Goal: Find specific page/section: Find specific page/section

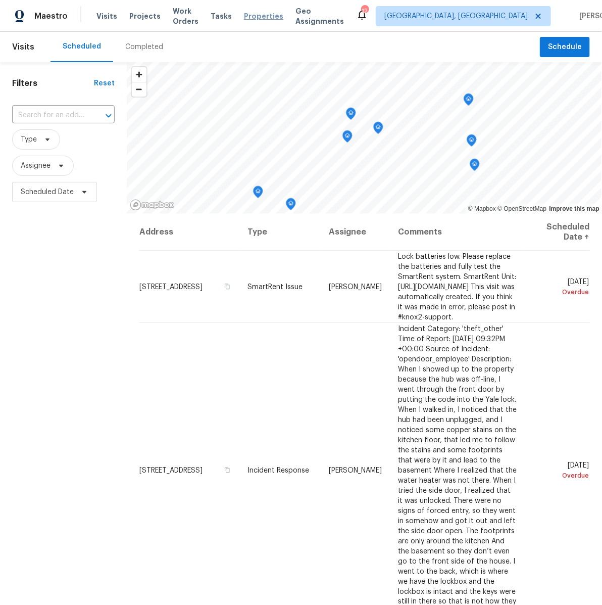
click at [261, 16] on span "Properties" at bounding box center [263, 16] width 39 height 10
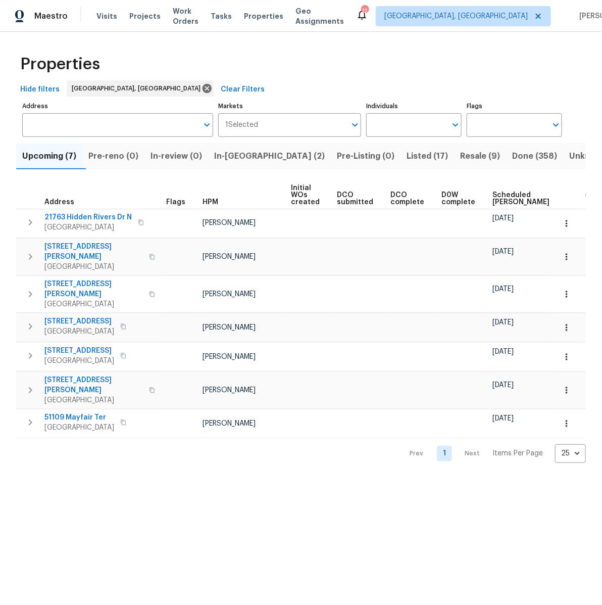
click at [512, 153] on span "Done (358)" at bounding box center [534, 156] width 45 height 14
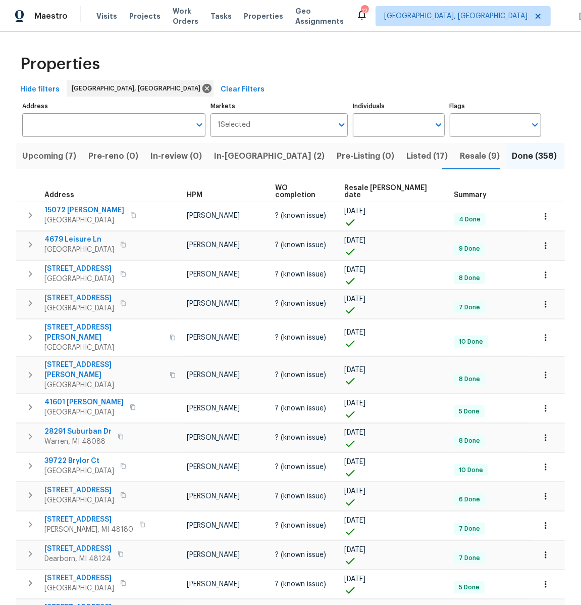
click at [389, 186] on span "Resale [PERSON_NAME] date" at bounding box center [390, 191] width 92 height 14
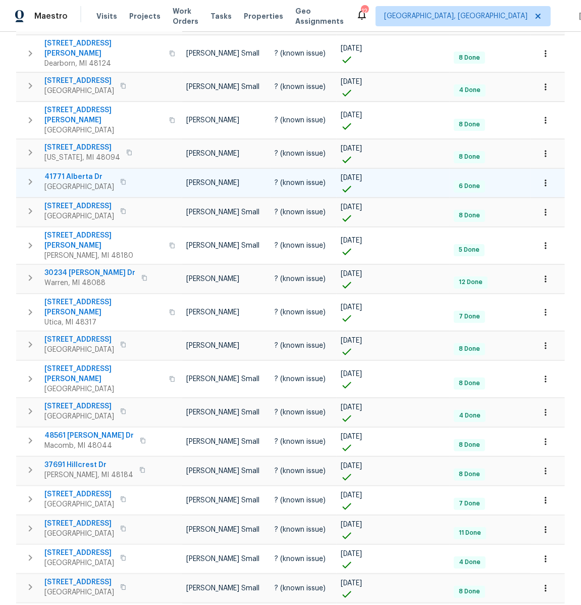
scroll to position [360, 0]
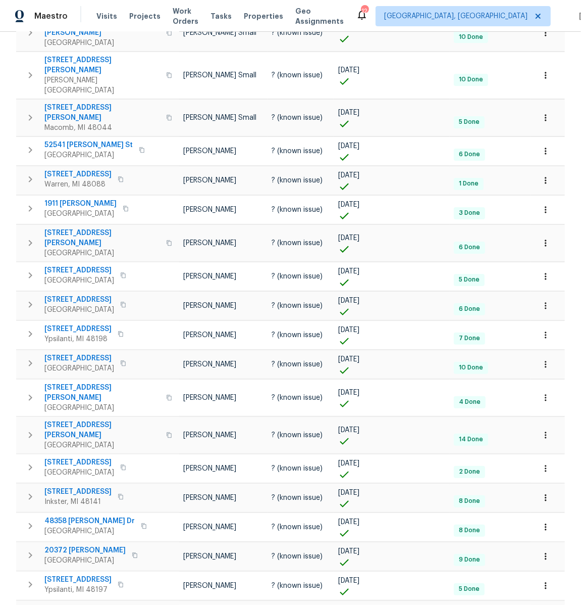
scroll to position [360, 0]
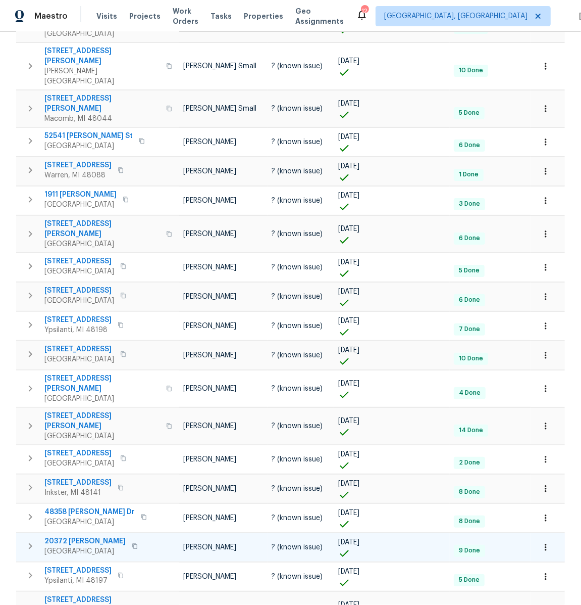
click at [132, 543] on icon "button" at bounding box center [135, 546] width 6 height 6
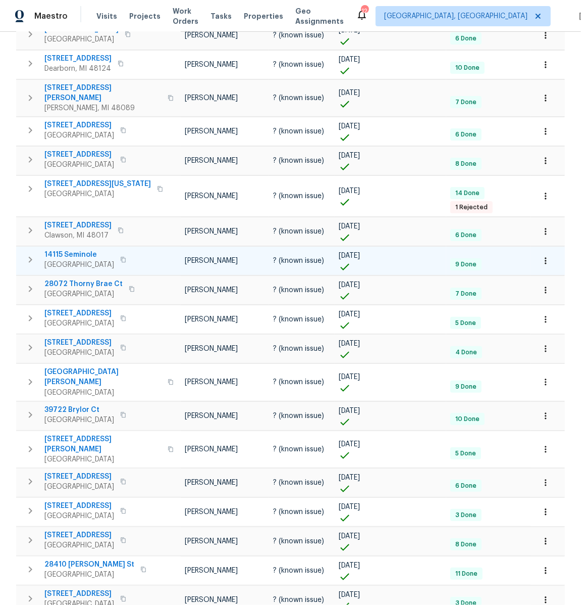
scroll to position [360, 0]
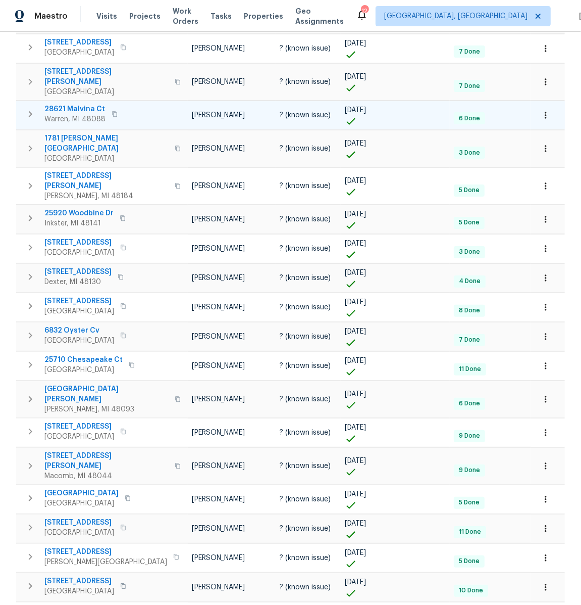
scroll to position [360, 0]
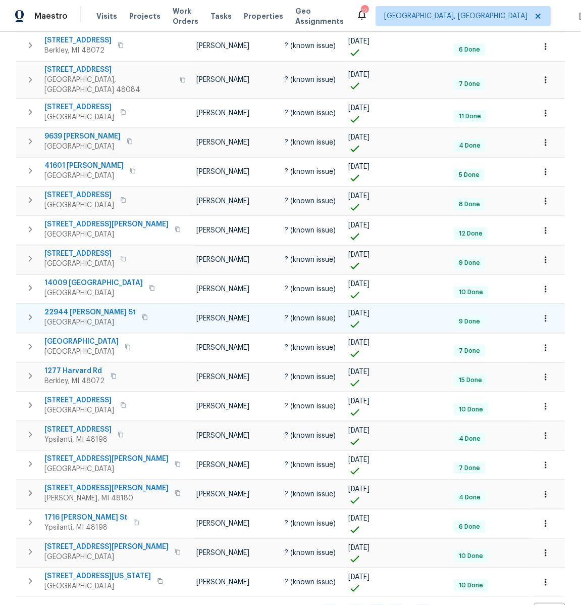
scroll to position [360, 0]
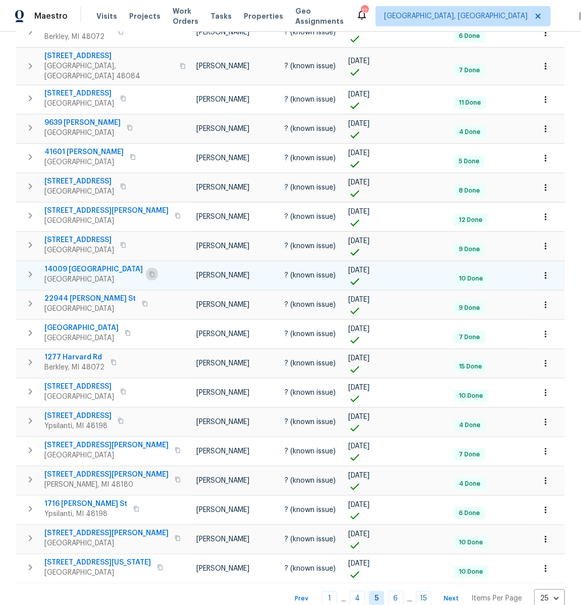
click at [149, 271] on icon "button" at bounding box center [152, 274] width 6 height 6
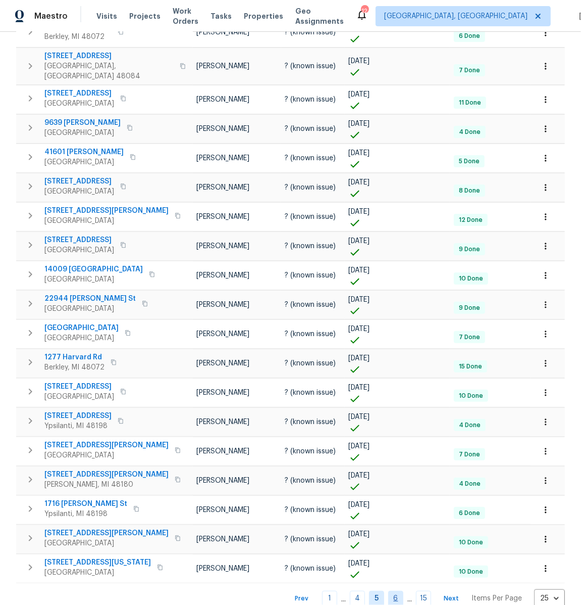
click at [399, 590] on link "6" at bounding box center [395, 598] width 15 height 16
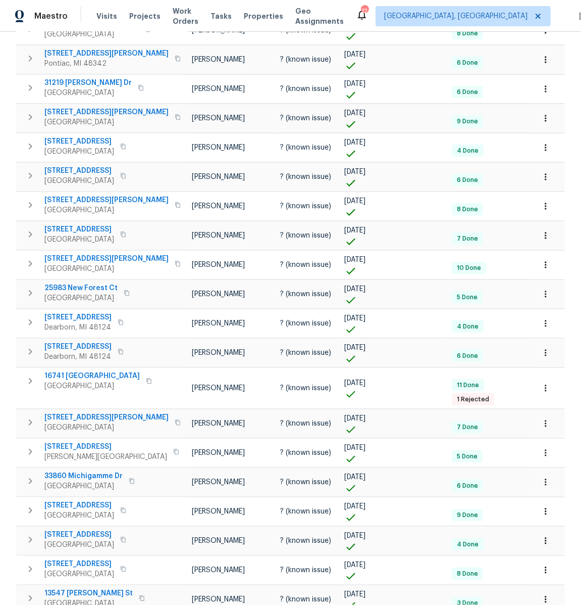
scroll to position [360, 0]
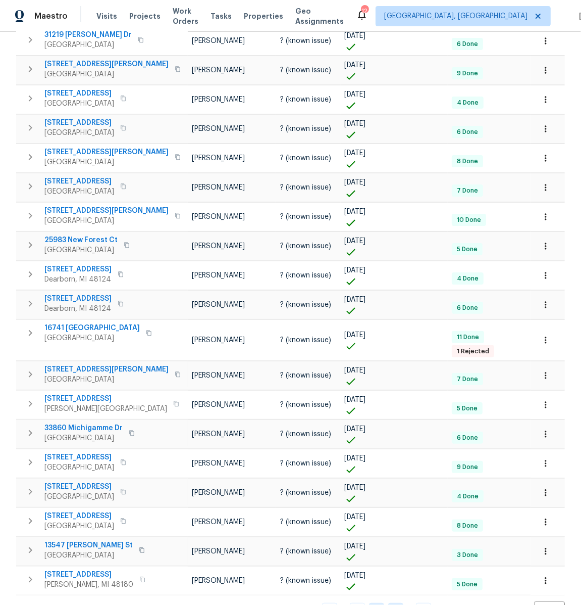
click at [396, 603] on link "7" at bounding box center [395, 611] width 15 height 16
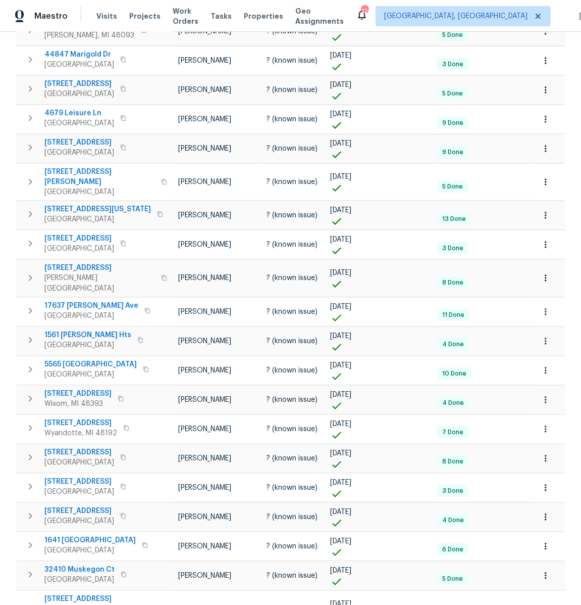
scroll to position [360, 0]
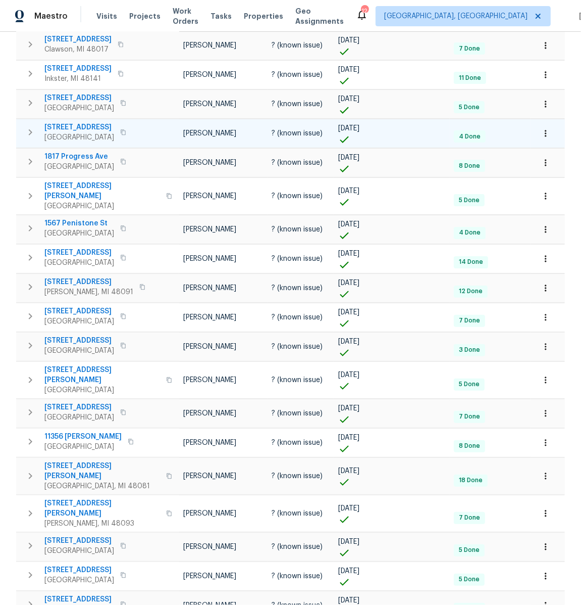
scroll to position [286, 0]
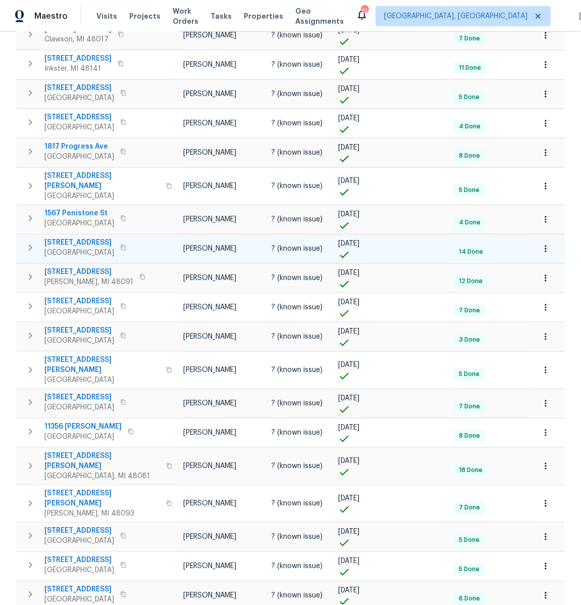
click at [120, 244] on icon "button" at bounding box center [123, 247] width 6 height 6
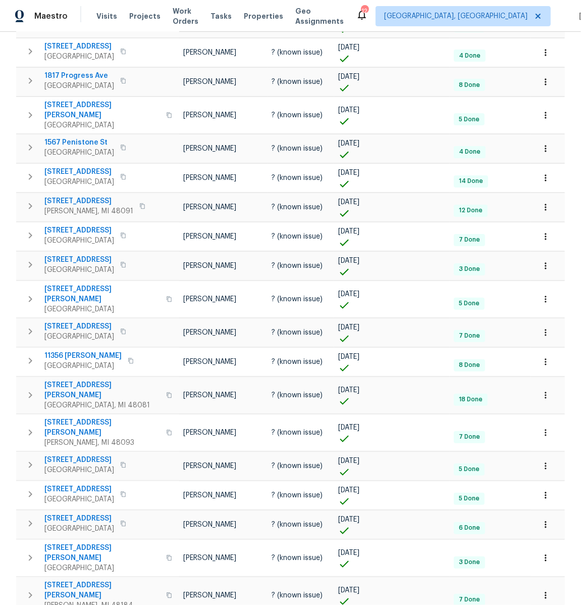
scroll to position [360, 0]
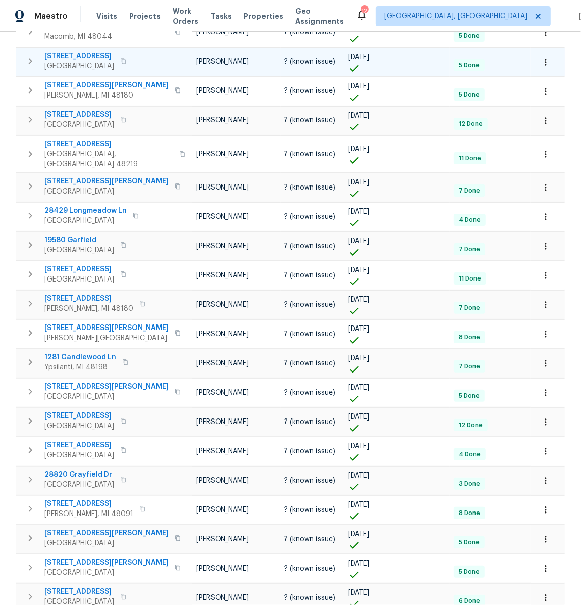
scroll to position [254, 0]
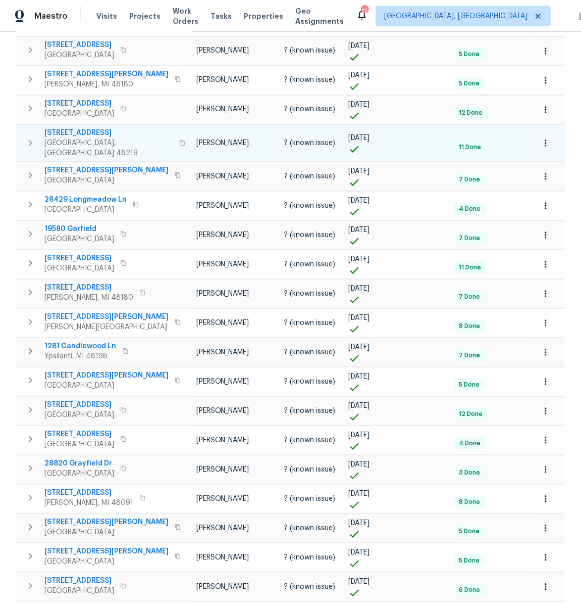
click at [179, 140] on icon "button" at bounding box center [182, 143] width 6 height 6
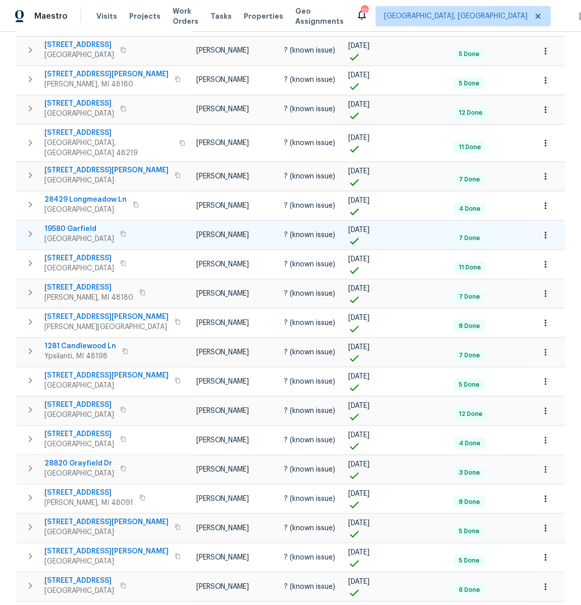
click at [120, 231] on icon "button" at bounding box center [123, 234] width 6 height 6
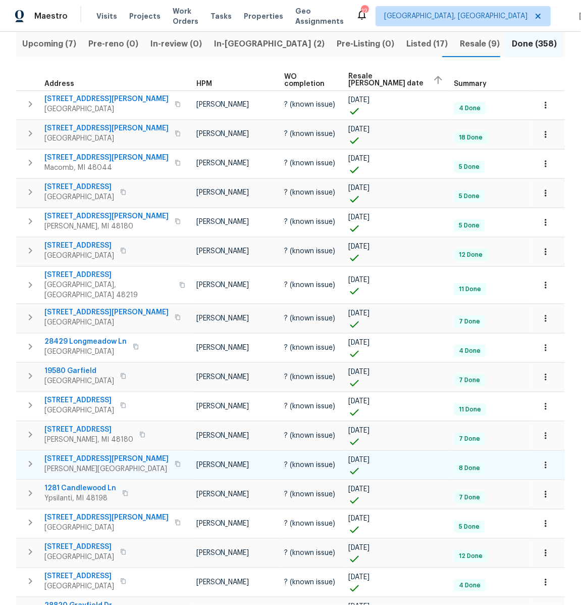
scroll to position [360, 0]
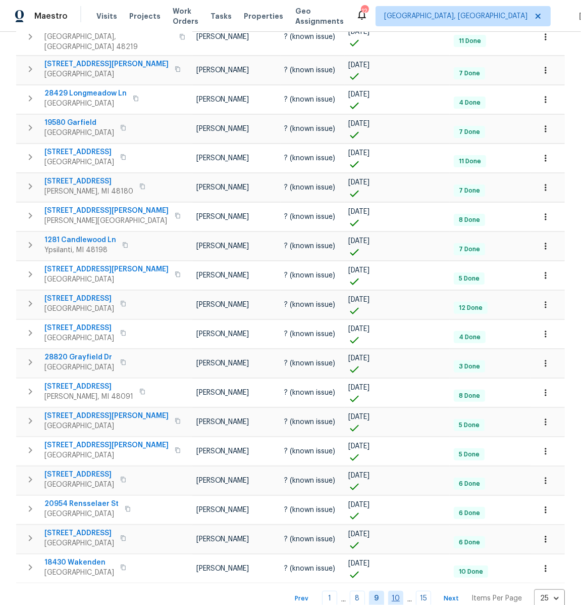
click at [401, 590] on link "10" at bounding box center [395, 598] width 15 height 16
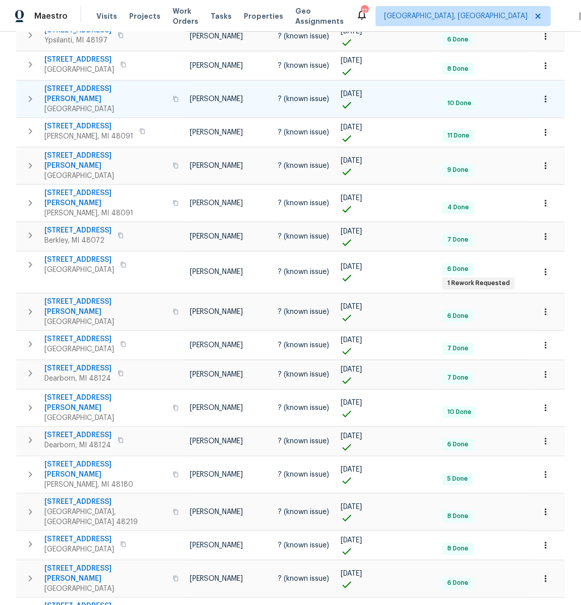
scroll to position [360, 0]
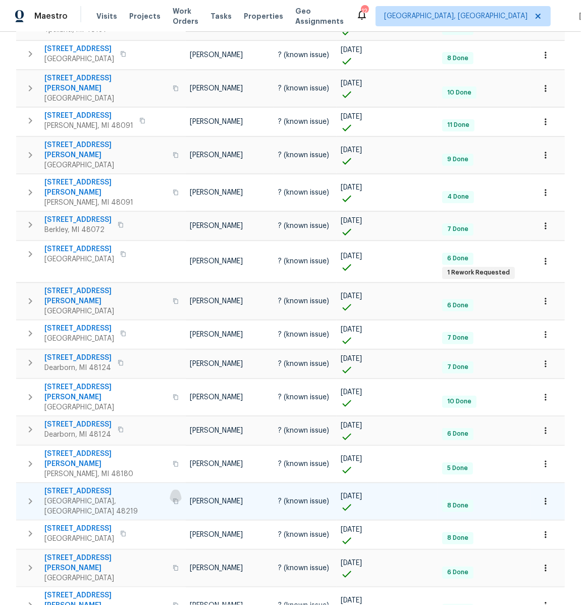
click at [173, 498] on icon "button" at bounding box center [176, 501] width 6 height 6
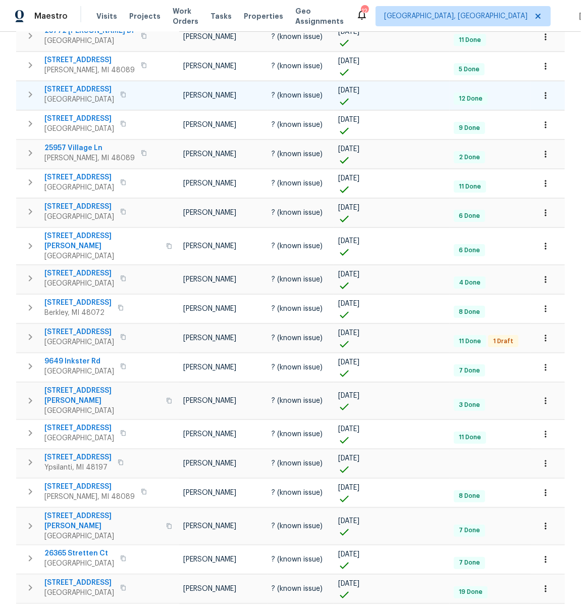
scroll to position [227, 0]
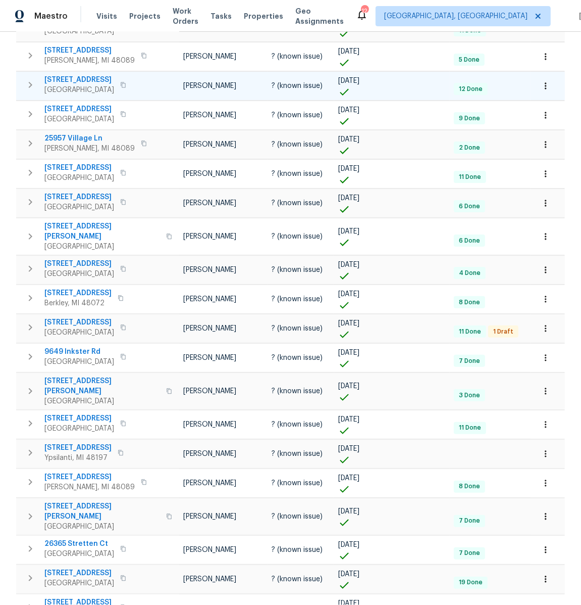
click at [120, 82] on icon "button" at bounding box center [123, 85] width 6 height 6
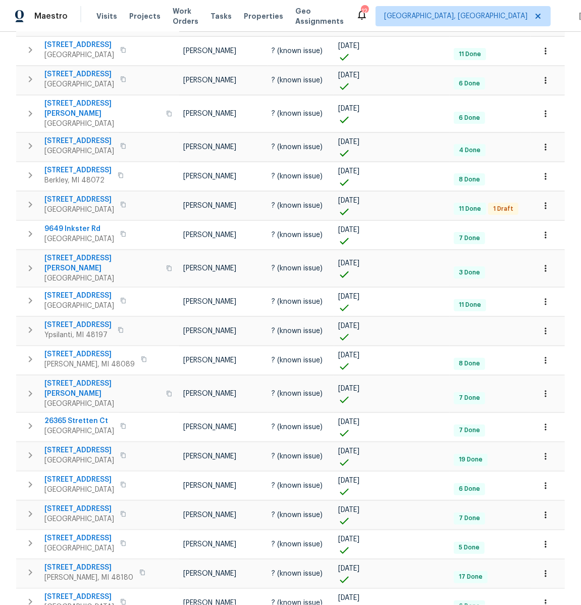
scroll to position [360, 0]
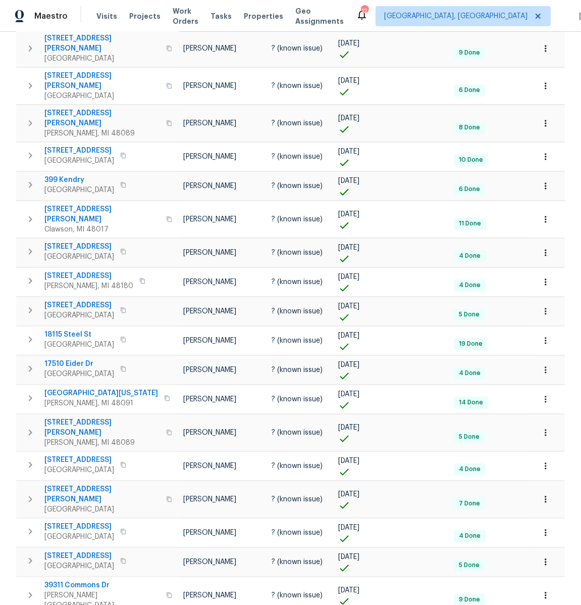
scroll to position [360, 0]
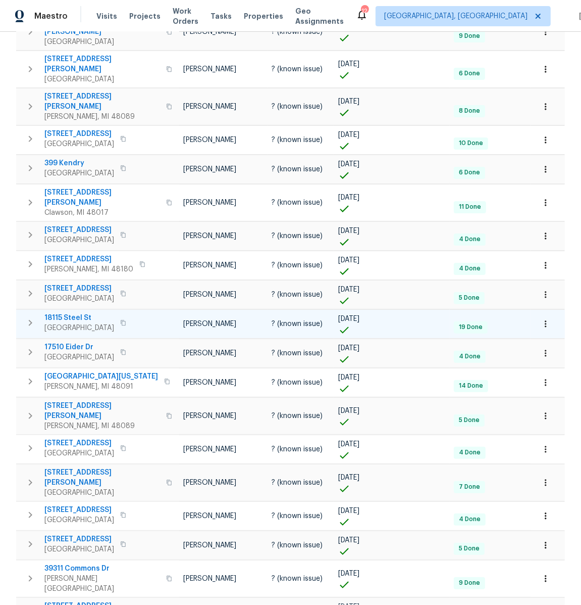
click at [117, 316] on button "button" at bounding box center [123, 323] width 12 height 14
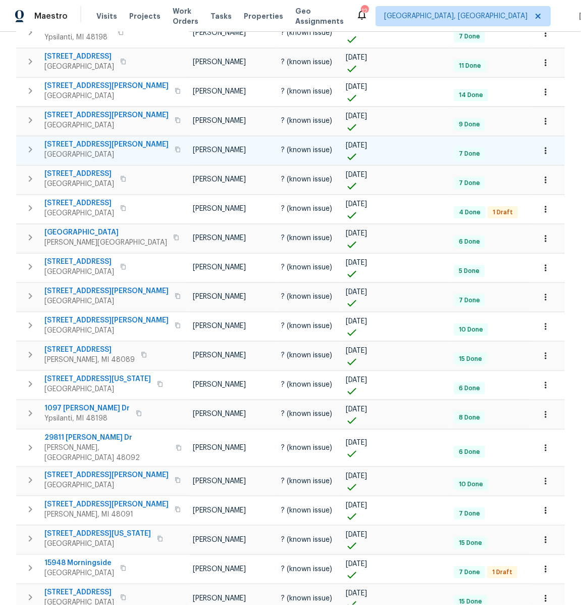
scroll to position [360, 0]
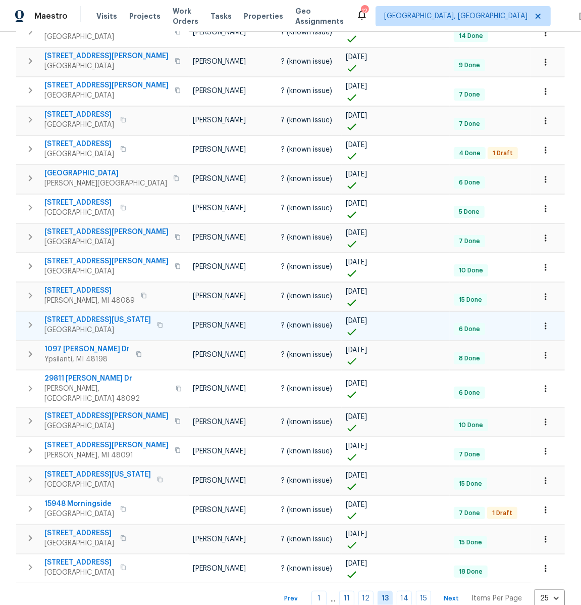
click at [157, 322] on icon "button" at bounding box center [160, 325] width 6 height 6
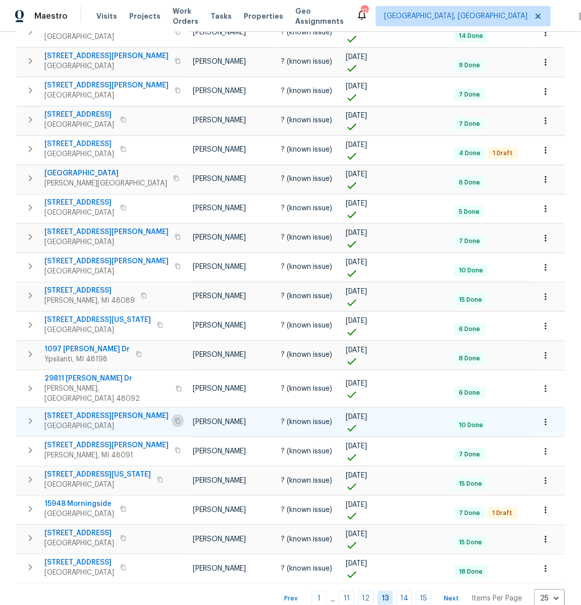
click at [175, 418] on icon "button" at bounding box center [178, 421] width 6 height 6
click at [157, 476] on icon "button" at bounding box center [160, 479] width 6 height 6
click at [123, 535] on icon "button" at bounding box center [123, 538] width 5 height 6
click at [410, 590] on link "14" at bounding box center [404, 598] width 15 height 16
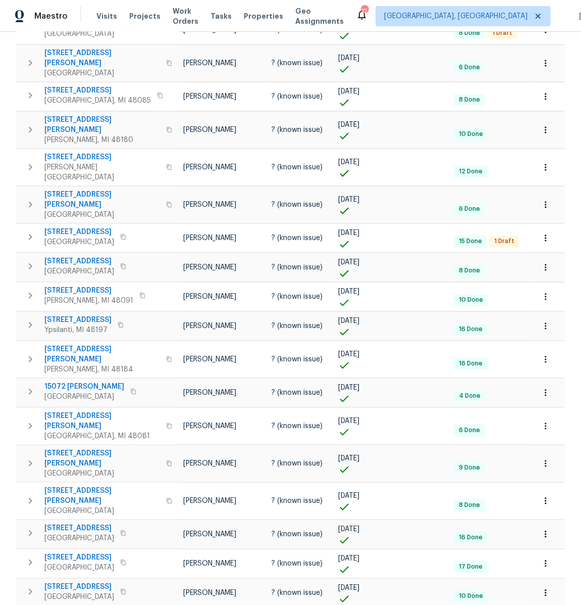
scroll to position [360, 0]
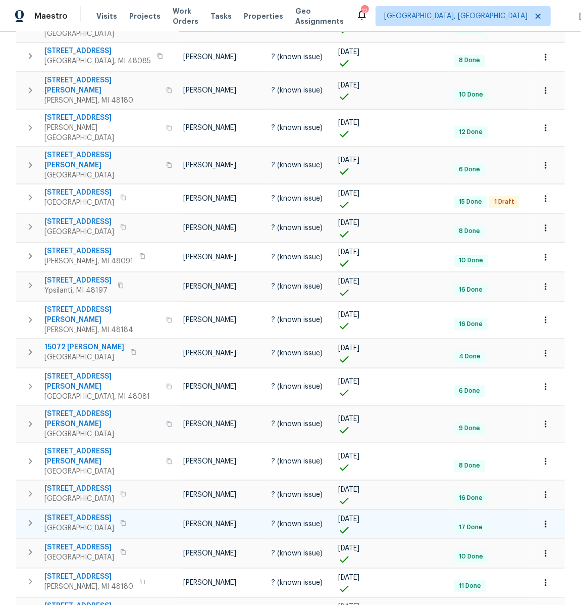
click at [120, 520] on icon "button" at bounding box center [123, 523] width 6 height 6
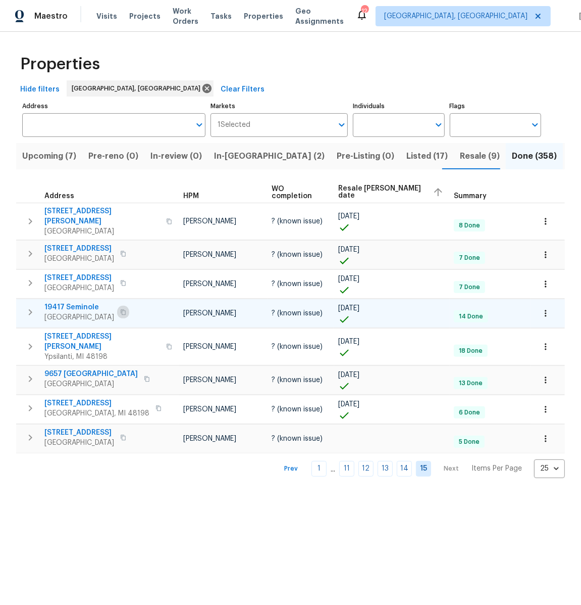
click at [120, 309] on icon "button" at bounding box center [123, 312] width 6 height 6
click at [144, 376] on icon "button" at bounding box center [146, 379] width 5 height 6
click at [460, 151] on span "Resale (9)" at bounding box center [480, 156] width 40 height 14
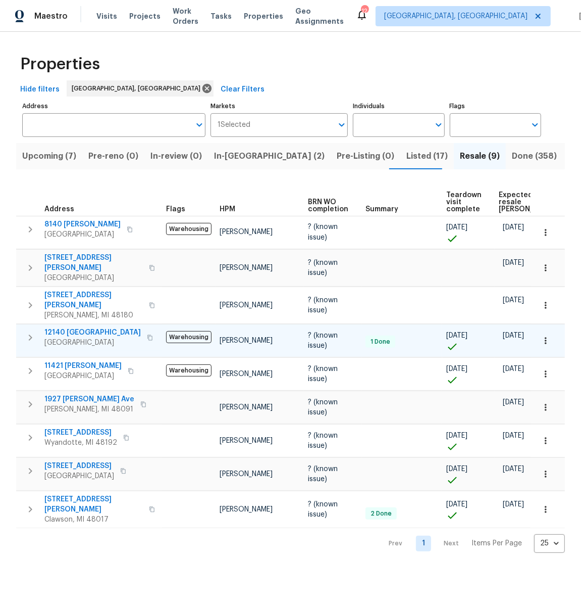
click at [147, 334] on icon "button" at bounding box center [150, 337] width 6 height 6
click at [140, 401] on icon "button" at bounding box center [143, 404] width 6 height 6
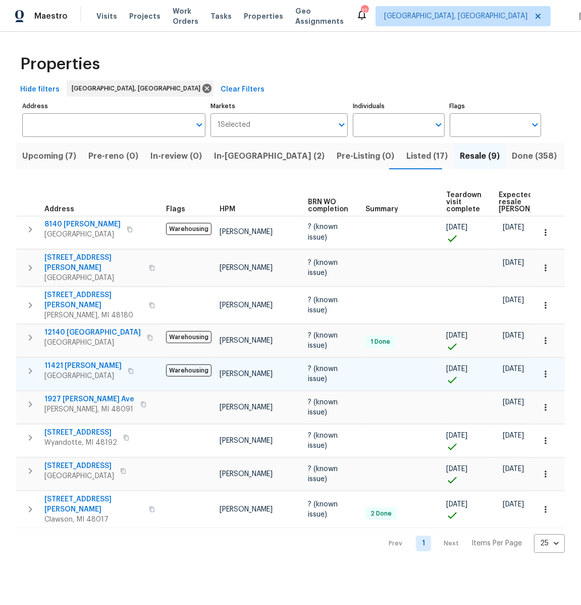
click at [128, 368] on icon "button" at bounding box center [131, 371] width 6 height 6
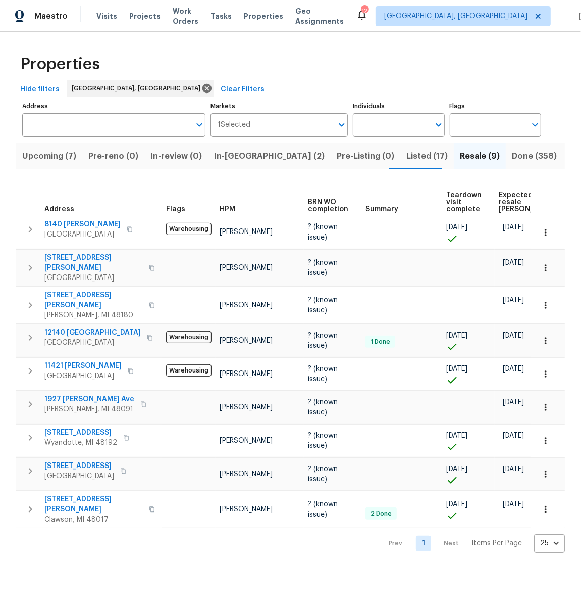
click at [407, 156] on span "Listed (17)" at bounding box center [427, 156] width 41 height 14
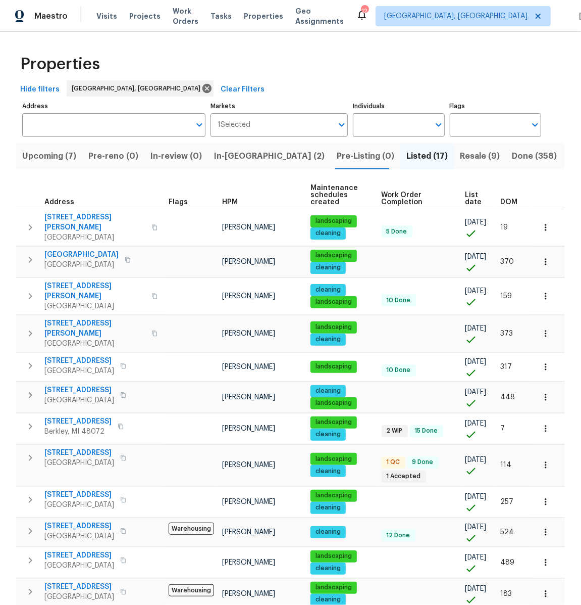
click at [507, 200] on span "DOM" at bounding box center [509, 202] width 17 height 7
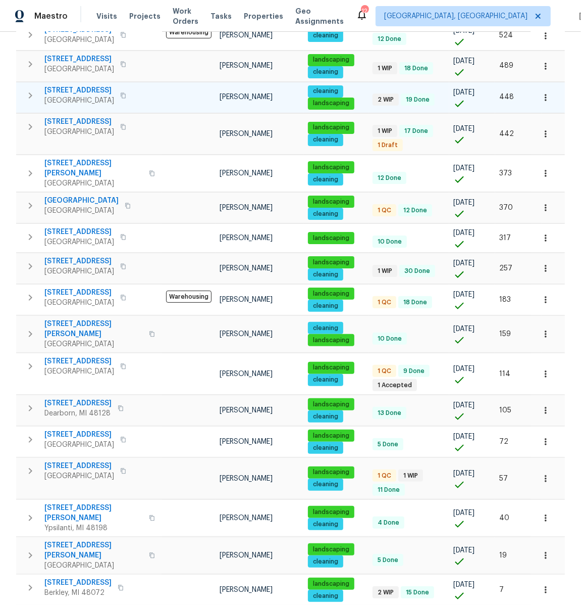
scroll to position [197, 0]
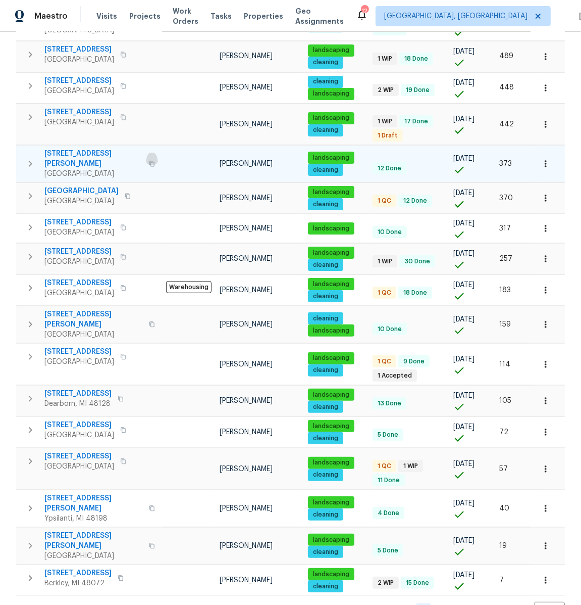
click at [149, 161] on icon "button" at bounding box center [152, 164] width 6 height 6
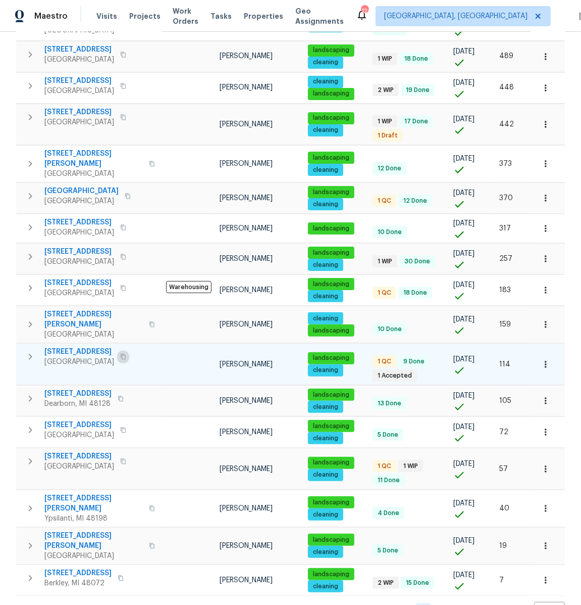
click at [126, 354] on icon "button" at bounding box center [123, 357] width 6 height 6
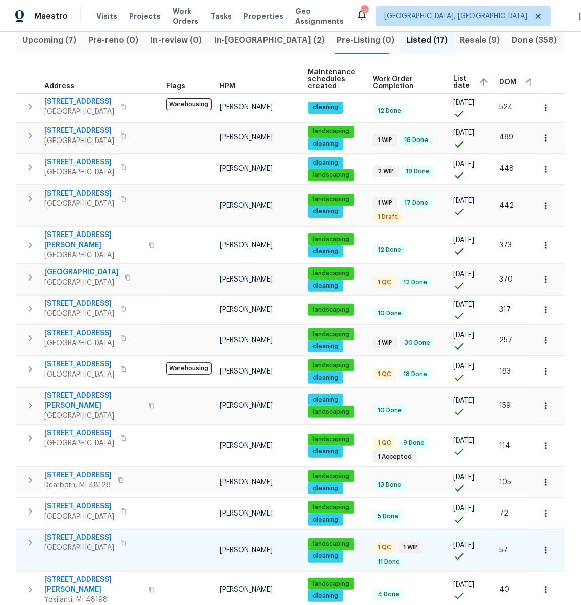
scroll to position [0, 0]
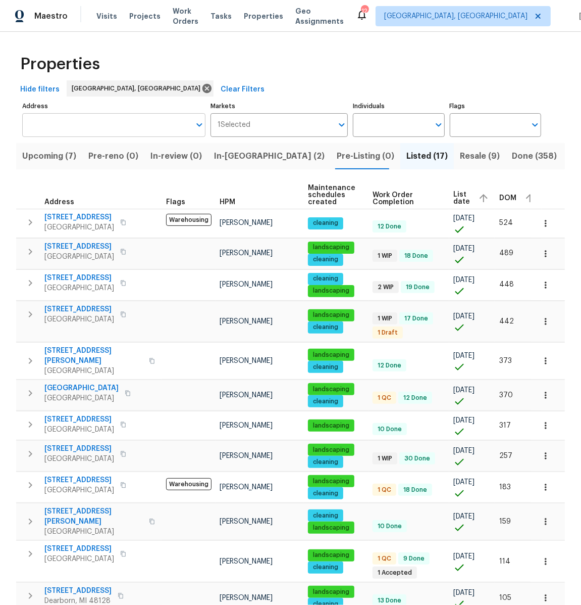
click at [90, 124] on input "Address" at bounding box center [106, 125] width 168 height 24
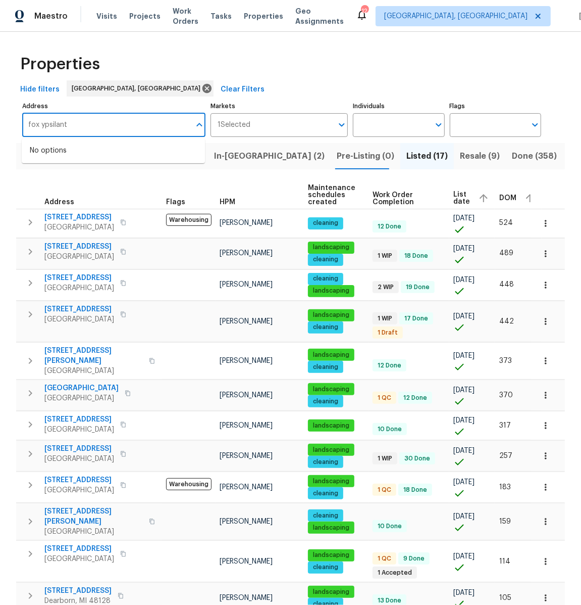
type input "fox ypsilanti"
click at [87, 151] on li "[STREET_ADDRESS]" at bounding box center [113, 150] width 183 height 17
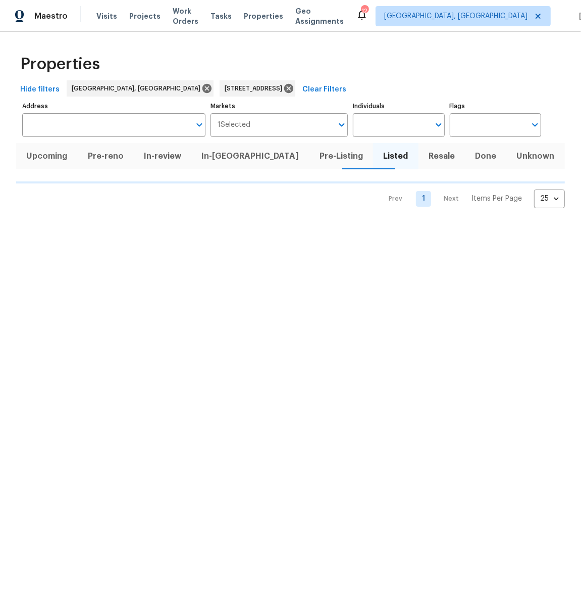
type input "[STREET_ADDRESS]"
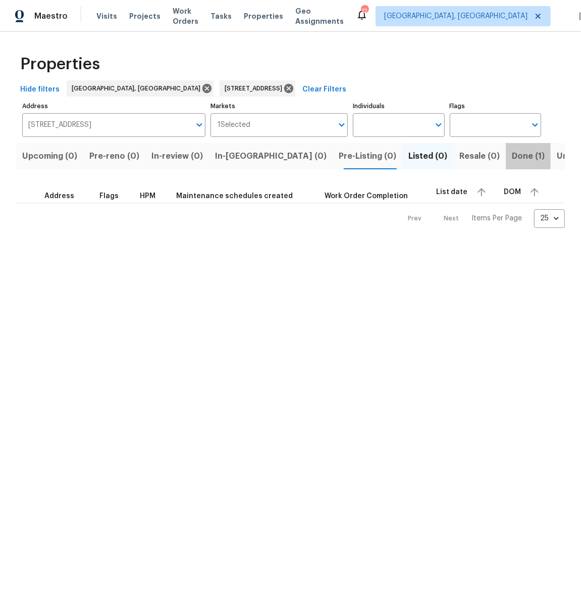
click at [512, 158] on span "Done (1)" at bounding box center [528, 156] width 33 height 14
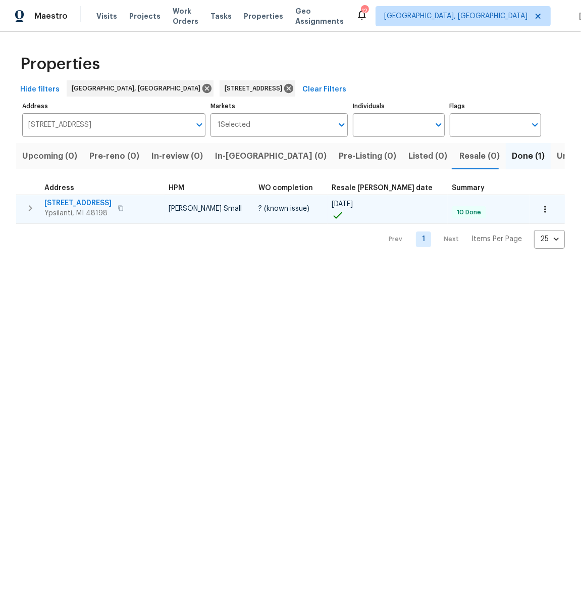
click at [120, 206] on button "button" at bounding box center [121, 208] width 12 height 14
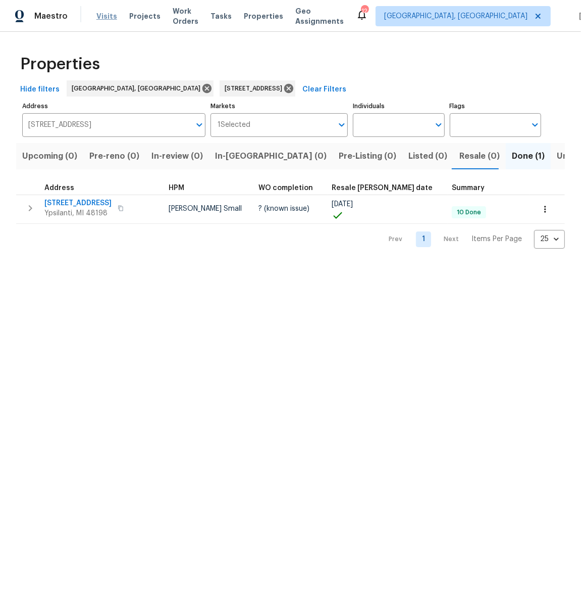
click at [108, 18] on span "Visits" at bounding box center [106, 16] width 21 height 10
